Goal: Find specific page/section: Find specific page/section

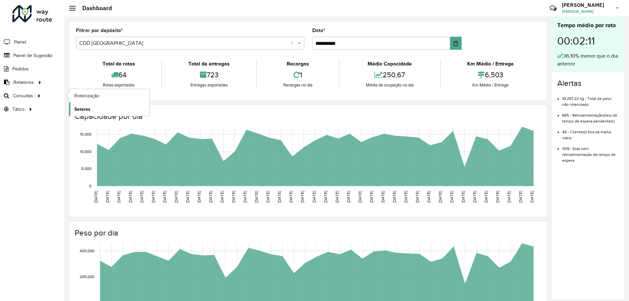
click at [85, 106] on span "Setores" at bounding box center [82, 109] width 16 height 7
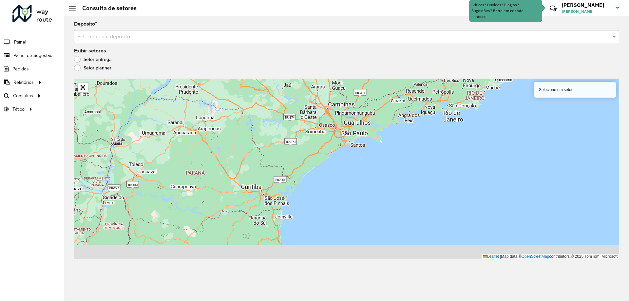
click at [220, 37] on input "text" at bounding box center [340, 37] width 526 height 8
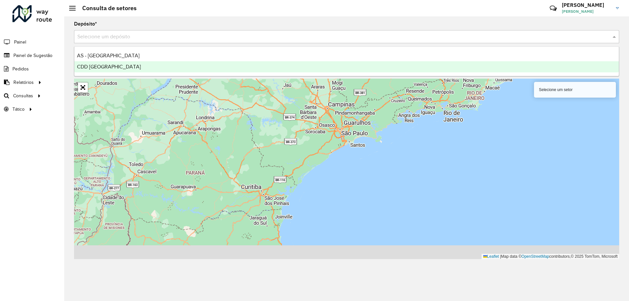
click at [137, 67] on div "CDD [GEOGRAPHIC_DATA]" at bounding box center [346, 66] width 545 height 11
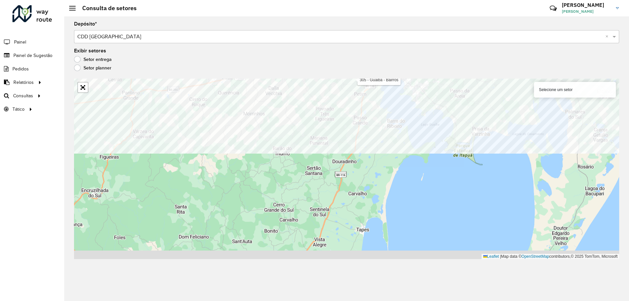
click at [361, 58] on formly-group "Depósito * Selecione um depósito × CDD [GEOGRAPHIC_DATA] × Exibir setores Setor…" at bounding box center [346, 141] width 545 height 238
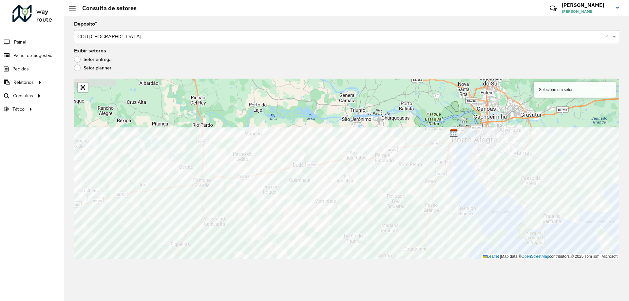
click at [396, 286] on div "Depósito * Selecione um depósito × CDD [GEOGRAPHIC_DATA] × Exibir setores Setor…" at bounding box center [346, 158] width 565 height 285
